Goal: Information Seeking & Learning: Learn about a topic

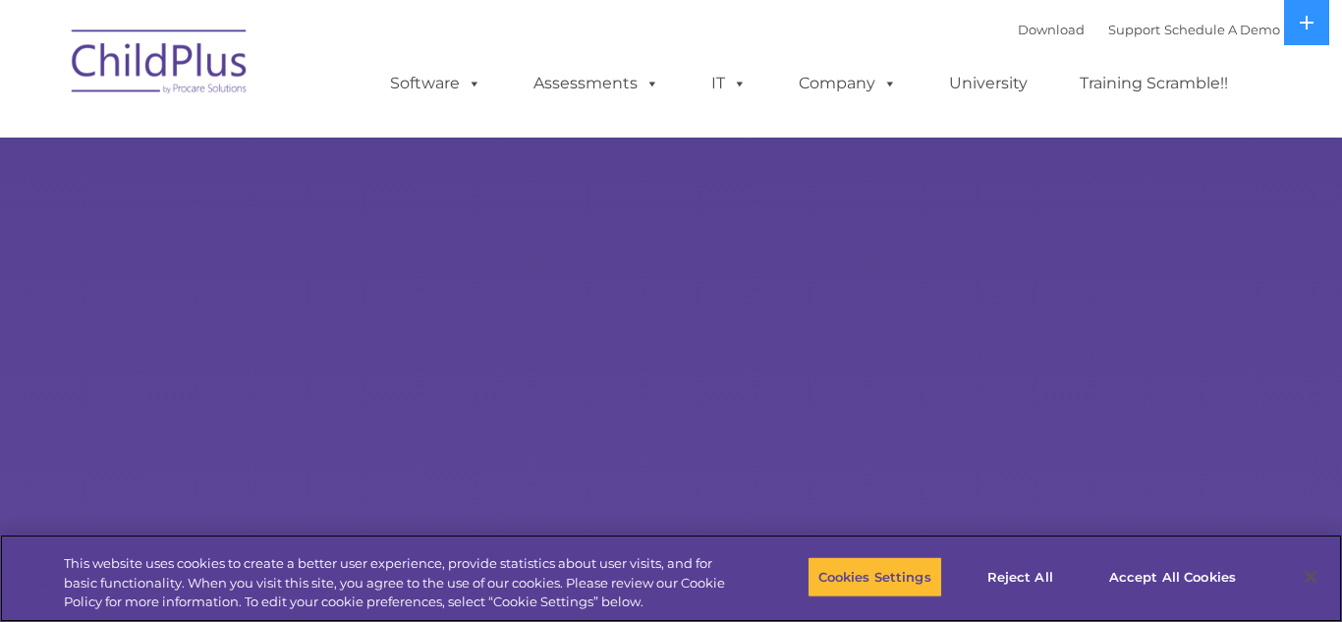
select select "MEDIUM"
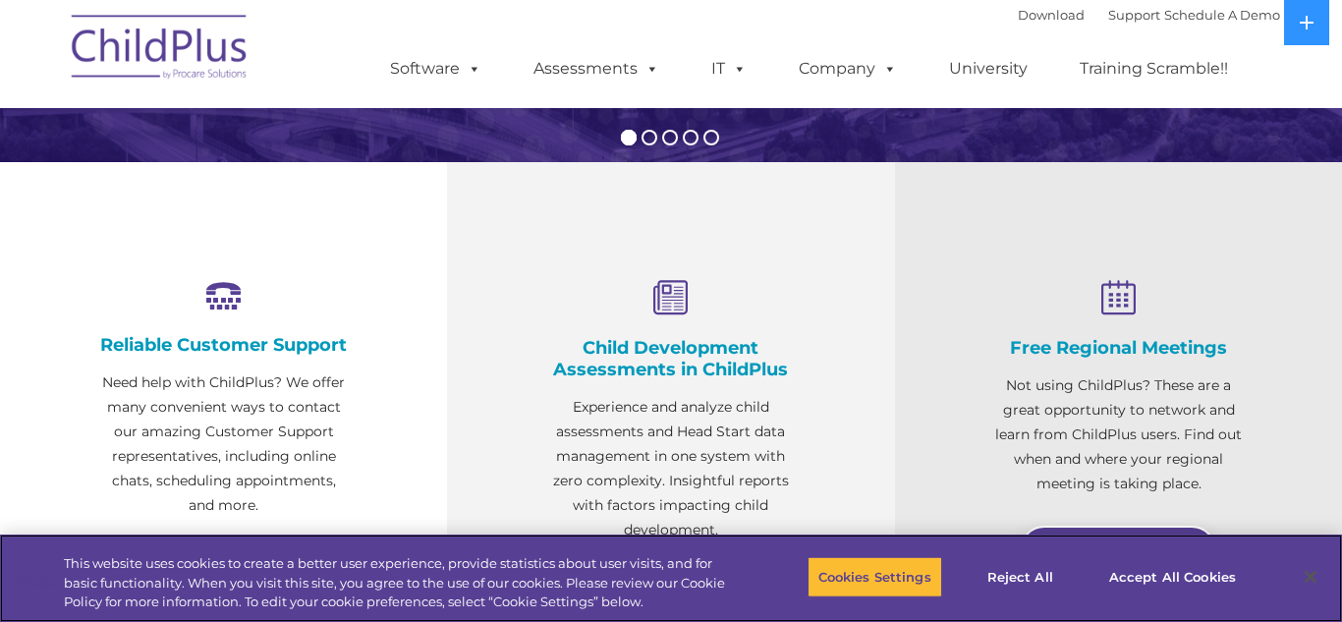
scroll to position [602, 0]
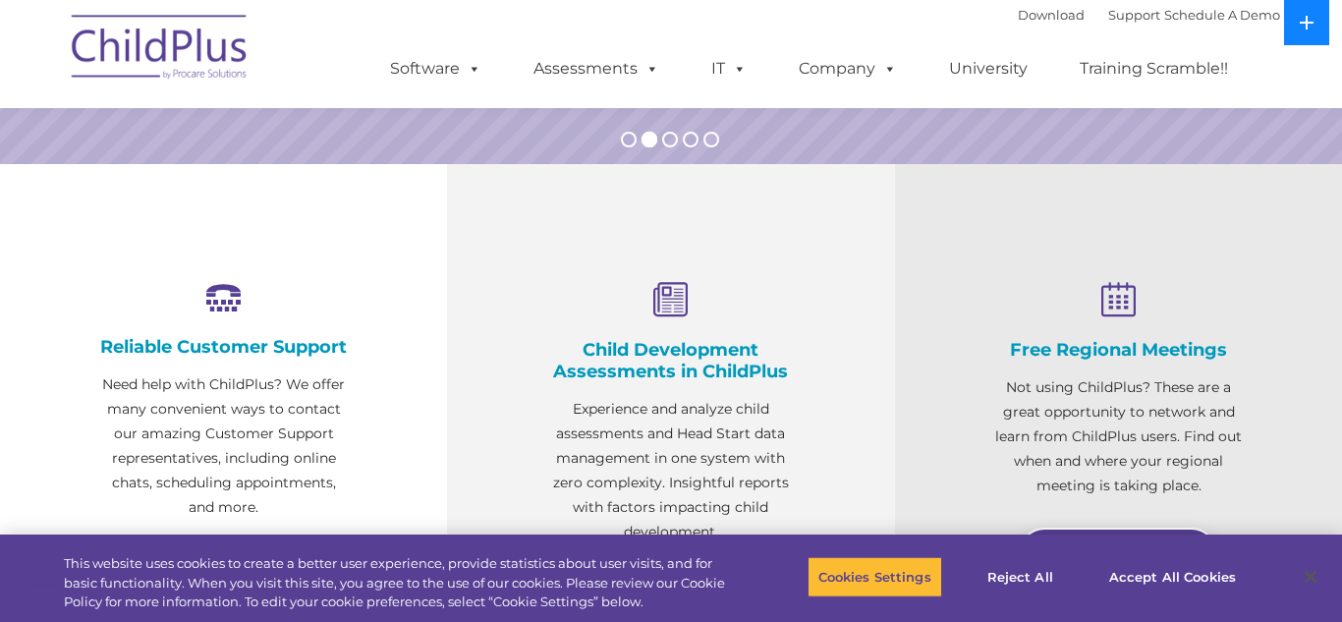
click at [1302, 20] on icon at bounding box center [1307, 23] width 16 height 16
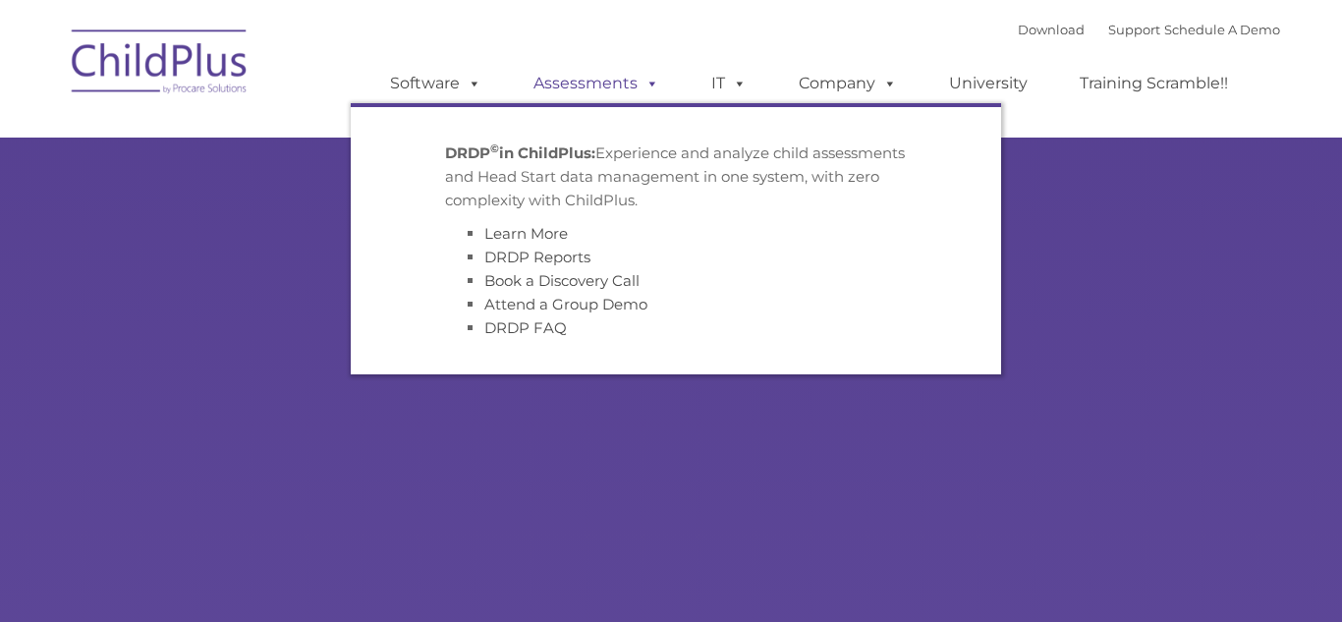
type input ""
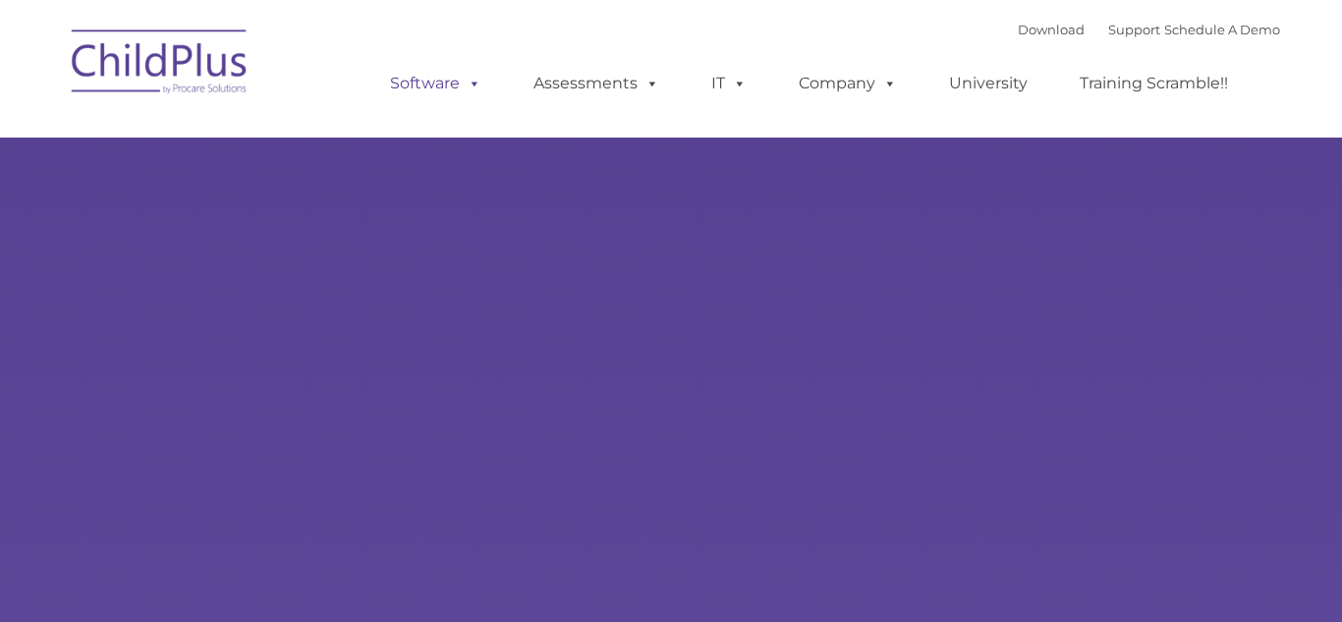
click at [474, 84] on span at bounding box center [471, 83] width 22 height 19
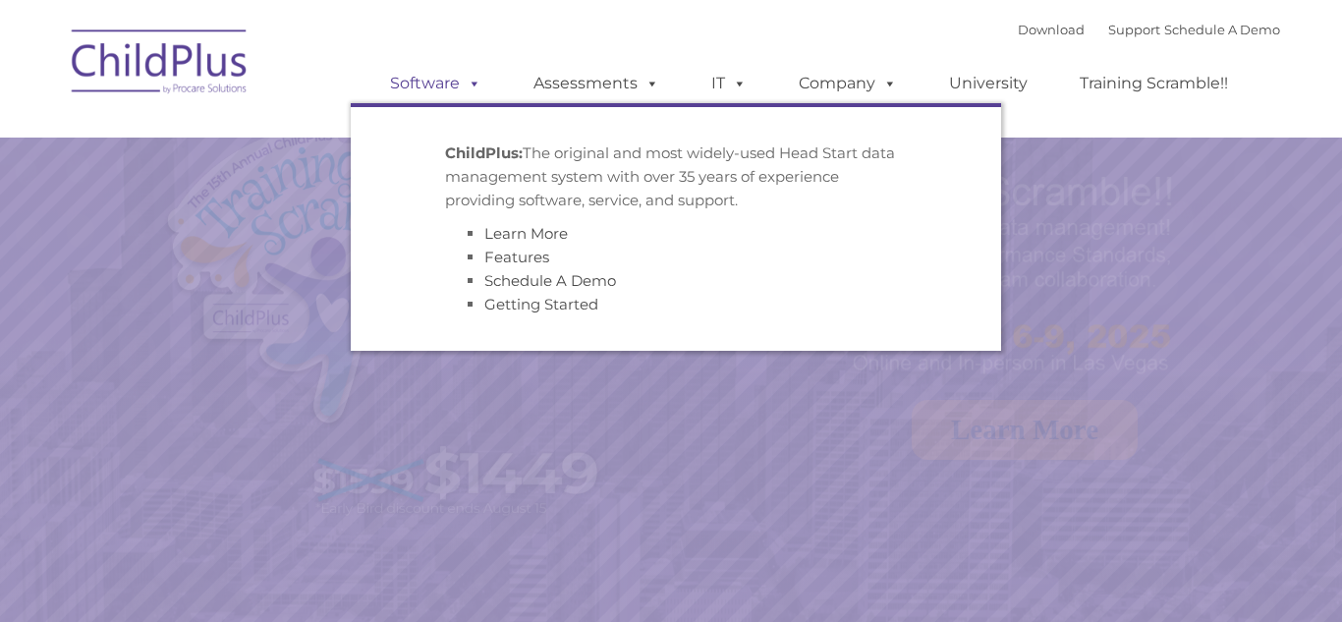
select select "MEDIUM"
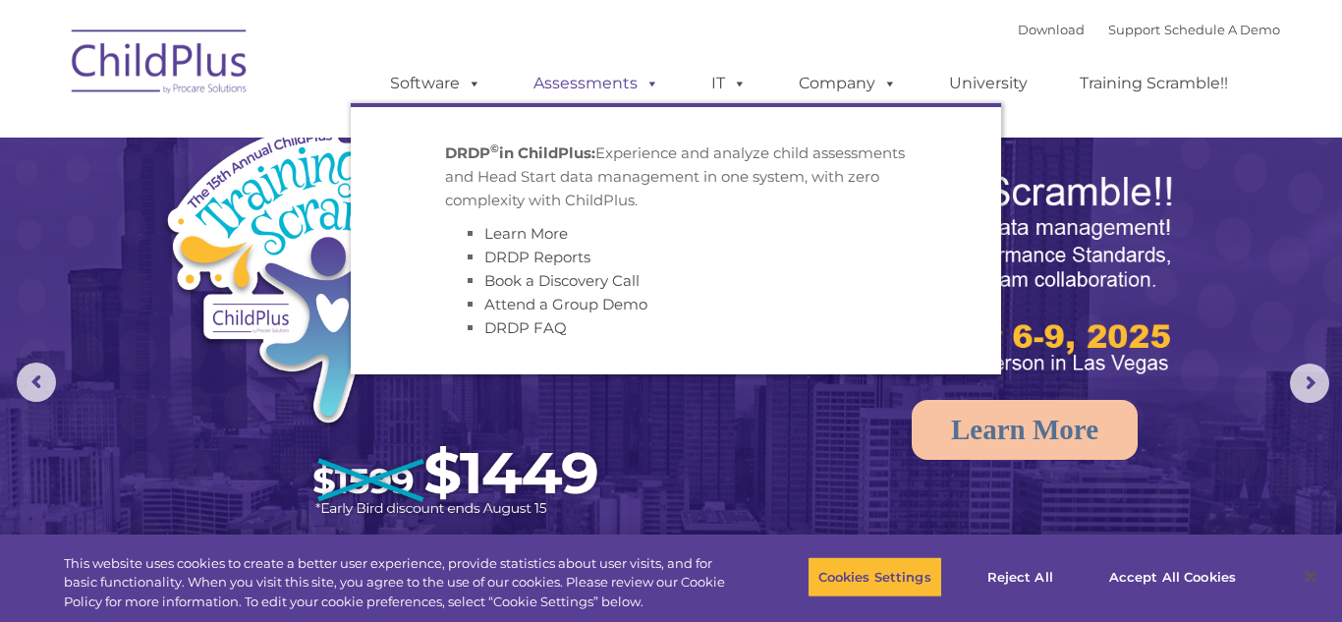
click at [587, 91] on link "Assessments" at bounding box center [596, 83] width 165 height 39
